Goal: Navigation & Orientation: Find specific page/section

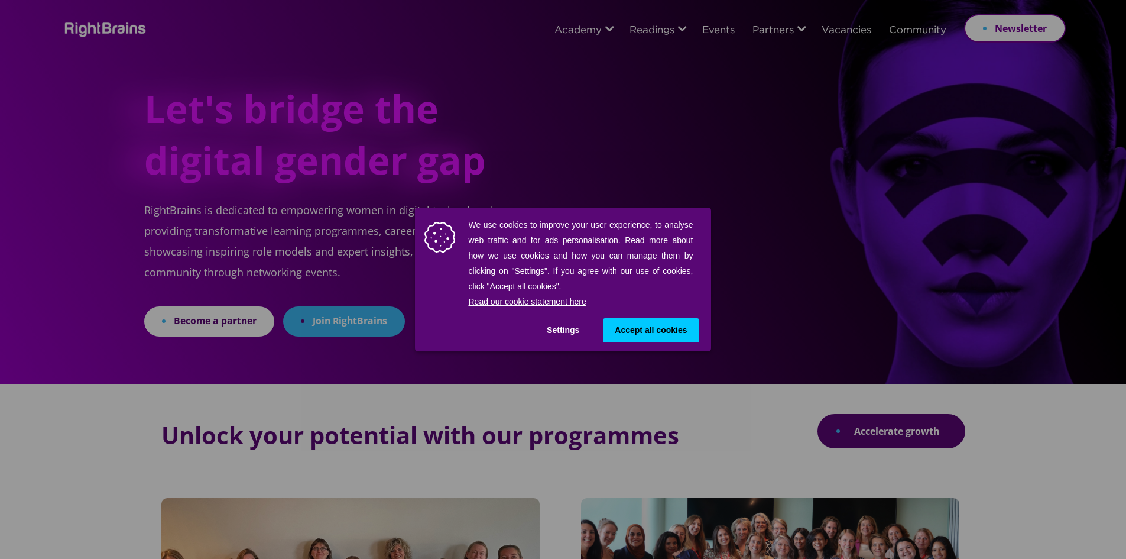
click at [827, 229] on div "We use cookies to improve your user experience, to analyse web traffic and for …" at bounding box center [563, 279] width 1126 height 559
click at [682, 335] on span "Accept all cookies" at bounding box center [651, 330] width 72 height 12
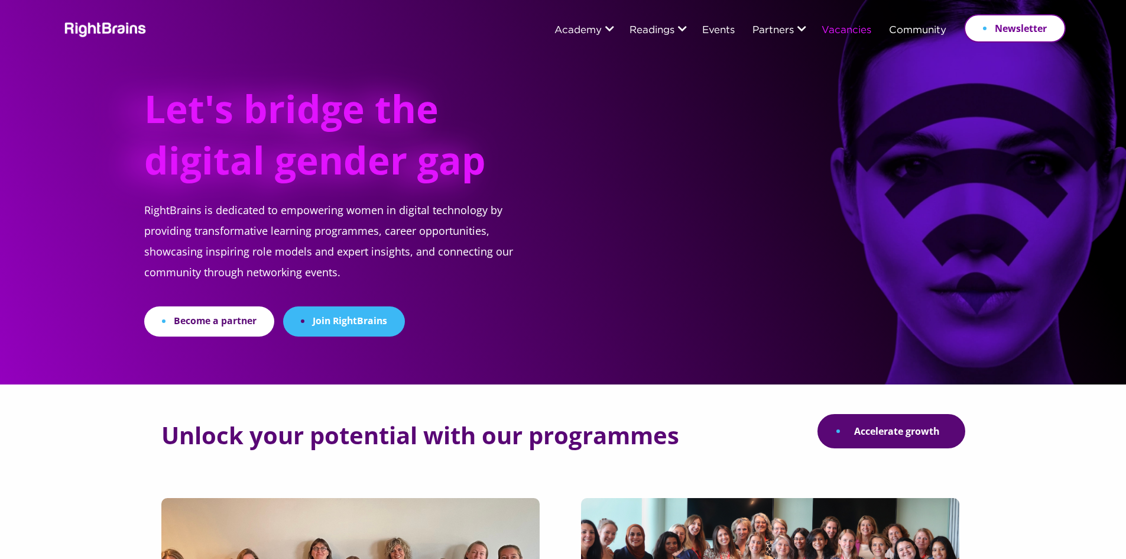
click at [837, 33] on link "Vacancies" at bounding box center [847, 30] width 50 height 11
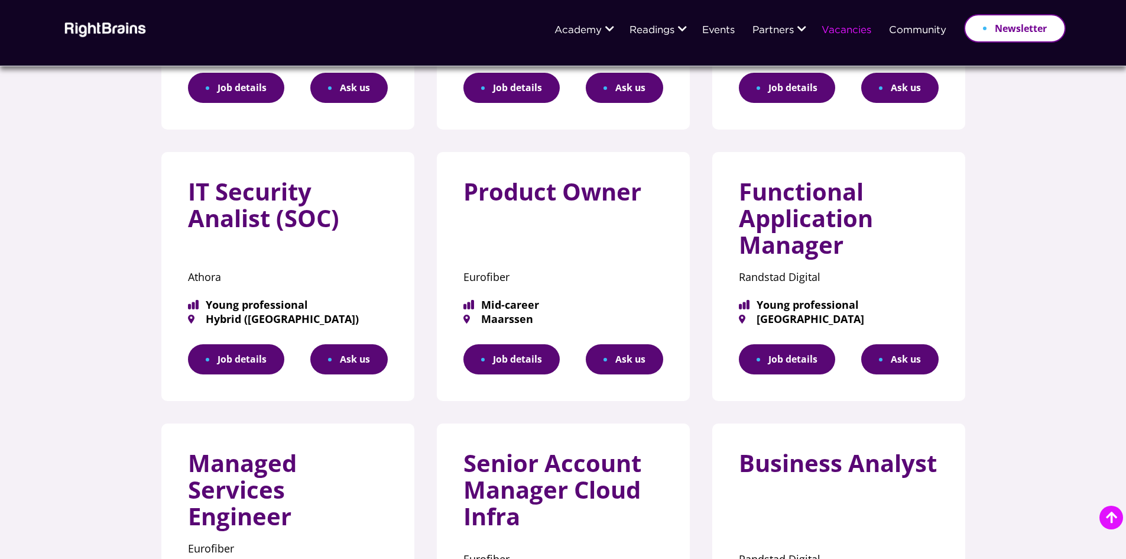
scroll to position [709, 0]
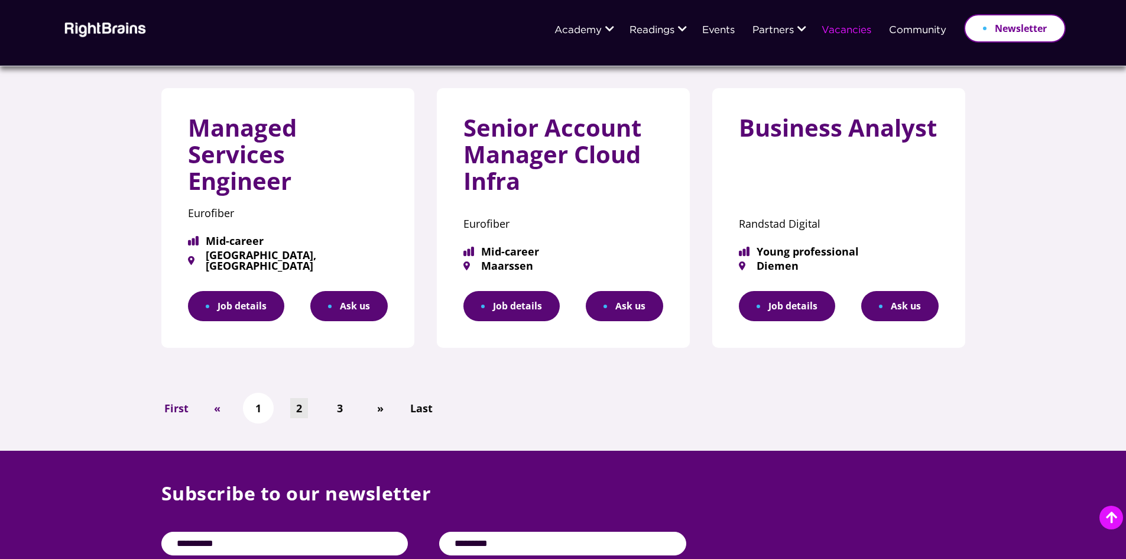
click at [305, 403] on link "2" at bounding box center [299, 408] width 18 height 21
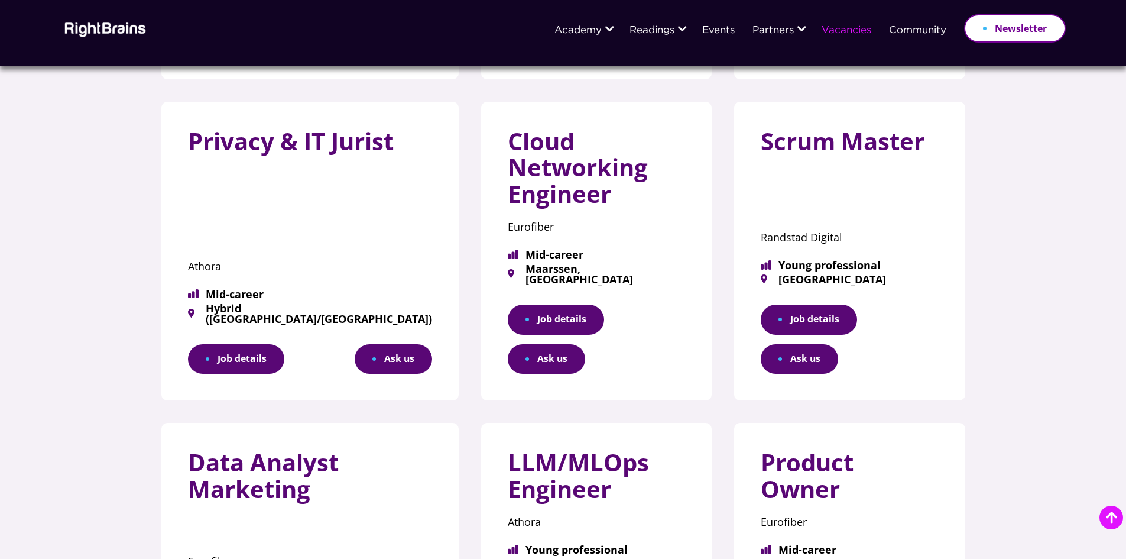
scroll to position [768, 0]
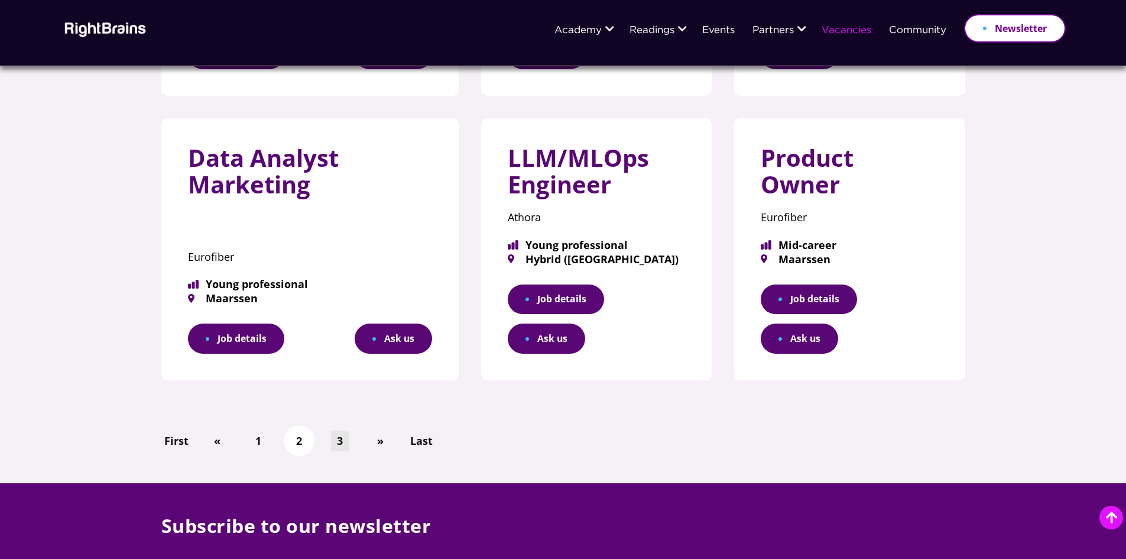
click at [341, 430] on link "3" at bounding box center [340, 440] width 18 height 21
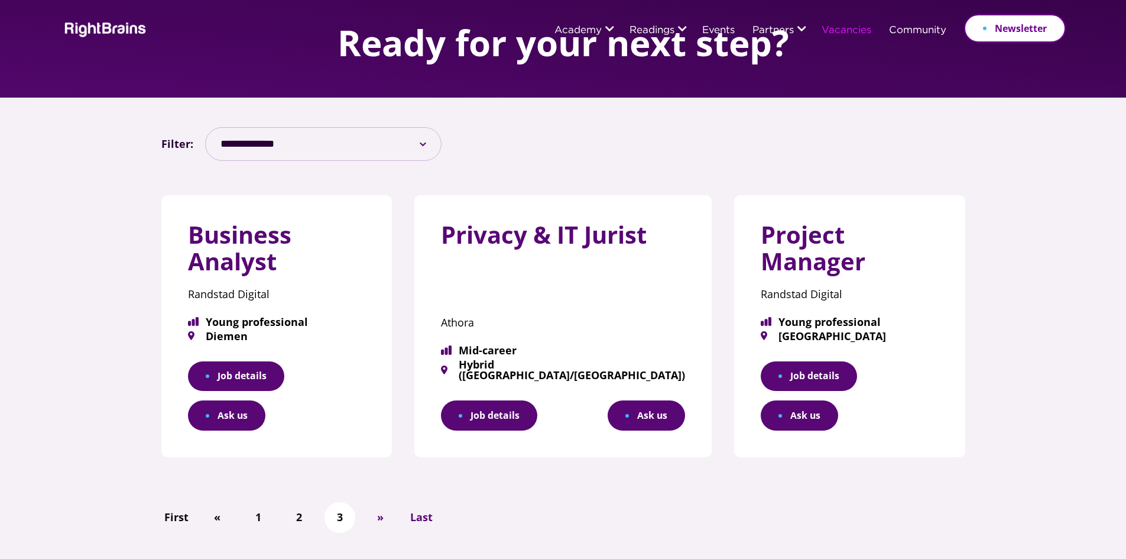
scroll to position [236, 0]
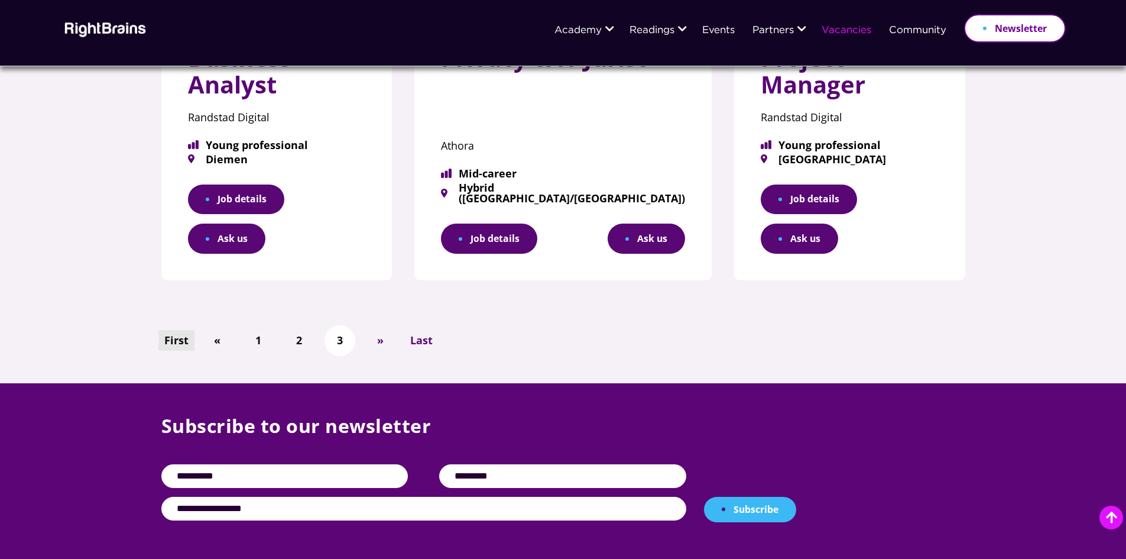
click at [175, 330] on link "First" at bounding box center [176, 340] width 36 height 21
